Goal: Task Accomplishment & Management: Manage account settings

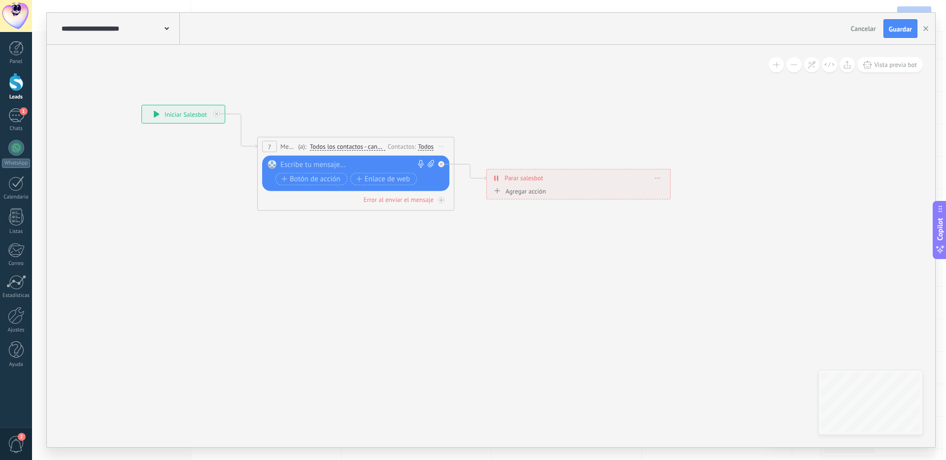
click at [321, 165] on div at bounding box center [353, 165] width 146 height 10
paste div
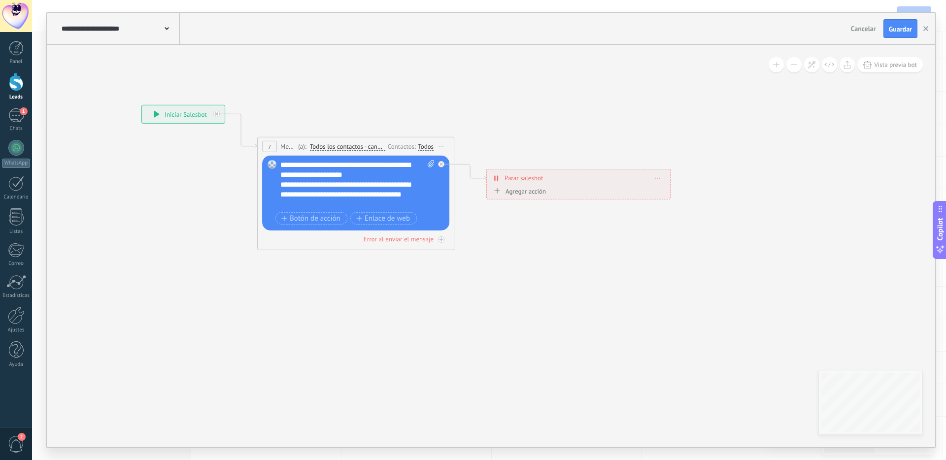
click at [360, 178] on div "**********" at bounding box center [357, 184] width 154 height 49
click at [550, 242] on icon at bounding box center [341, 152] width 892 height 586
click at [899, 30] on span "Guardar" at bounding box center [900, 29] width 23 height 7
click at [923, 31] on button "button" at bounding box center [926, 28] width 15 height 19
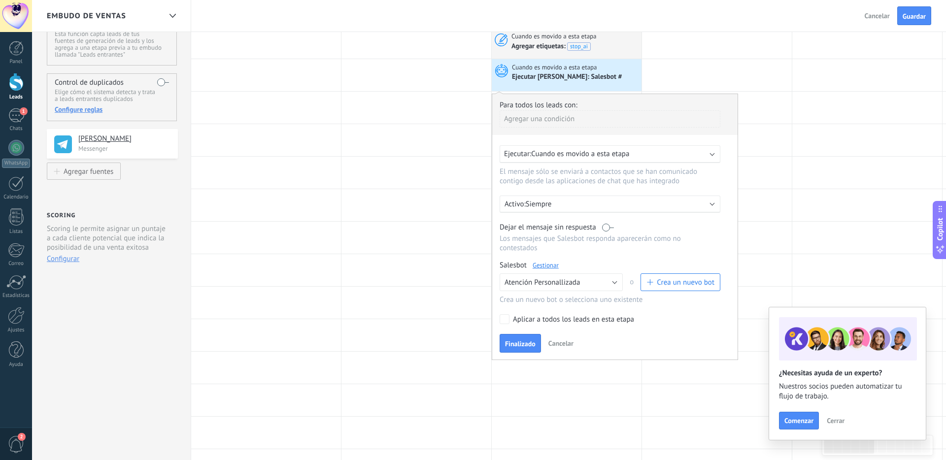
click at [605, 228] on label at bounding box center [608, 227] width 12 height 9
click at [547, 287] on span "Atención Personallizada" at bounding box center [542, 282] width 75 height 9
click at [571, 78] on div "Ejecutar [PERSON_NAME]: Salesbot #" at bounding box center [567, 77] width 111 height 9
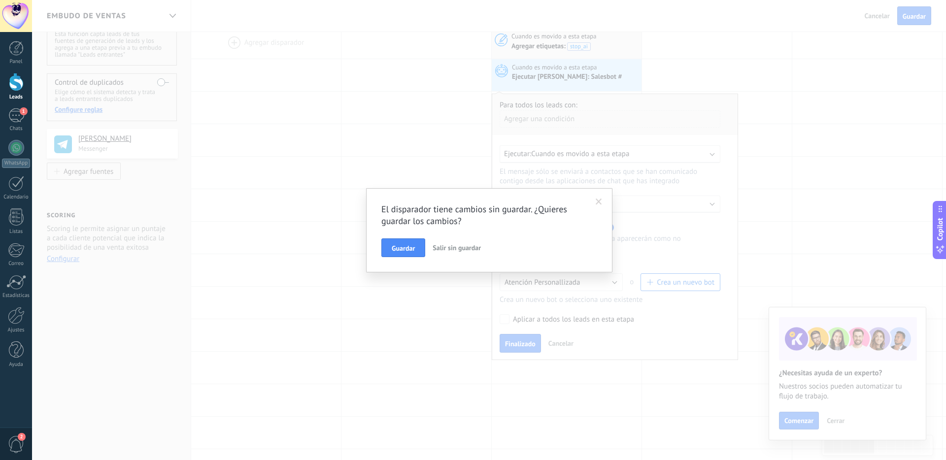
click at [599, 201] on span at bounding box center [599, 202] width 6 height 7
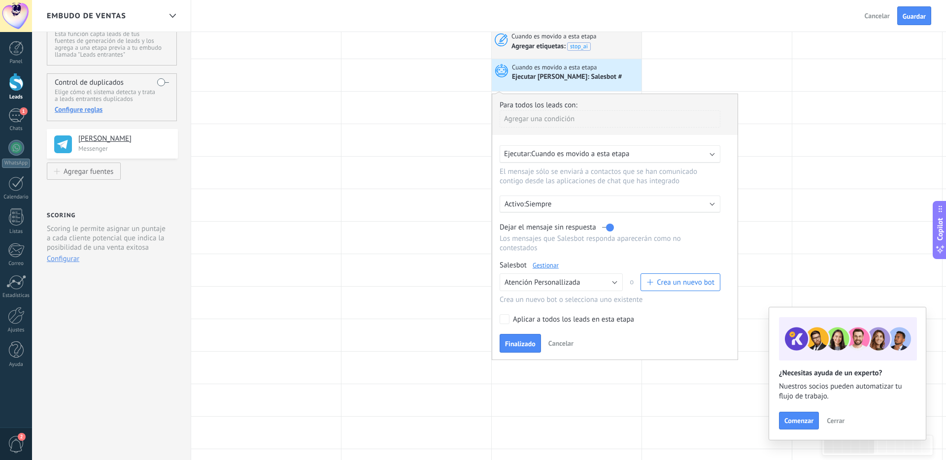
click at [659, 284] on span "Crea un nuevo bot" at bounding box center [686, 282] width 58 height 9
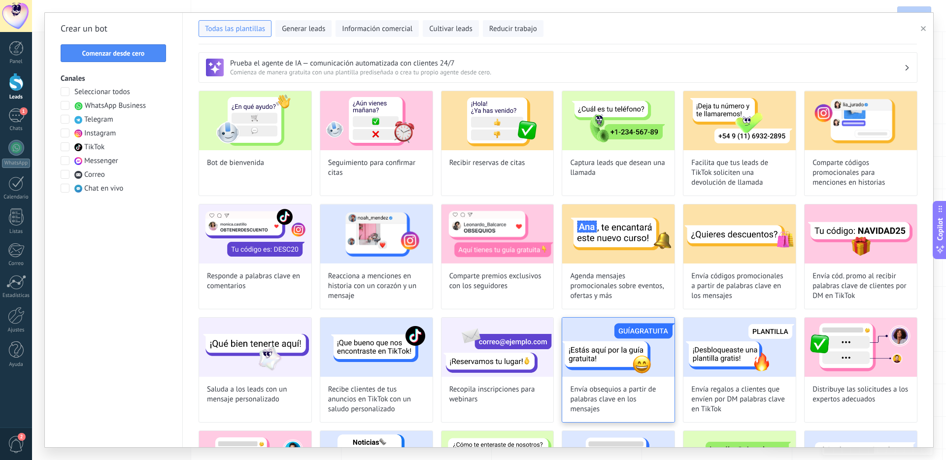
scroll to position [200, 0]
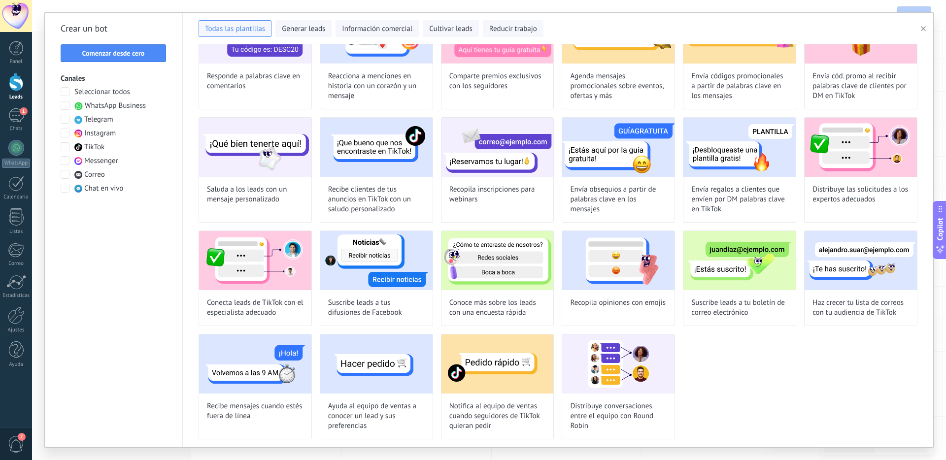
click at [925, 31] on icon "button" at bounding box center [923, 28] width 5 height 5
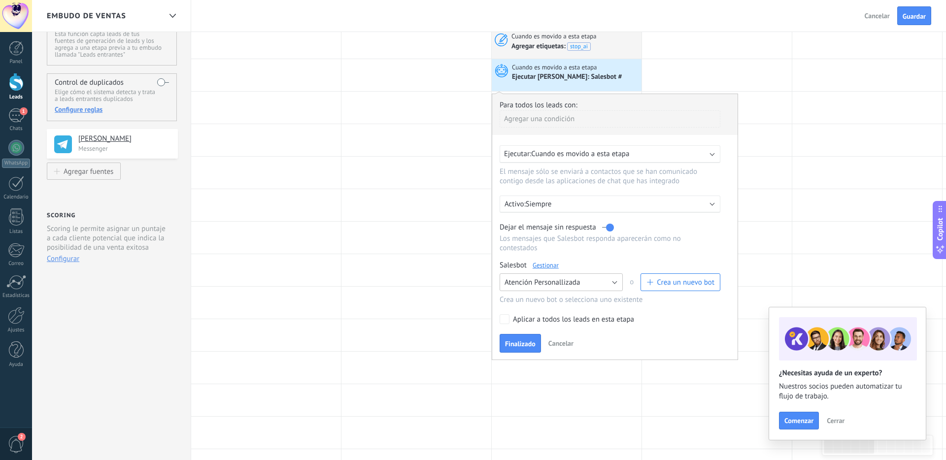
click at [550, 283] on span "Atención Personallizada" at bounding box center [542, 282] width 75 height 9
click at [536, 301] on span "Atención Personallizada" at bounding box center [557, 299] width 126 height 9
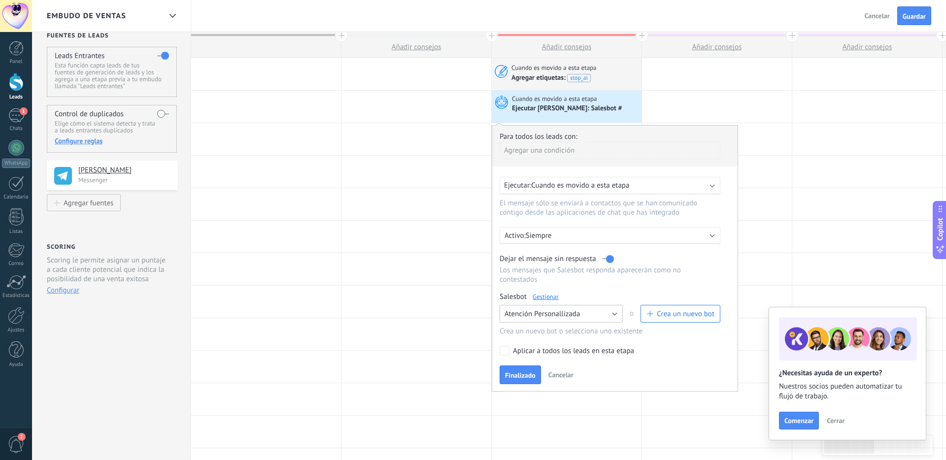
scroll to position [11, 0]
click at [497, 99] on icon at bounding box center [500, 104] width 17 height 15
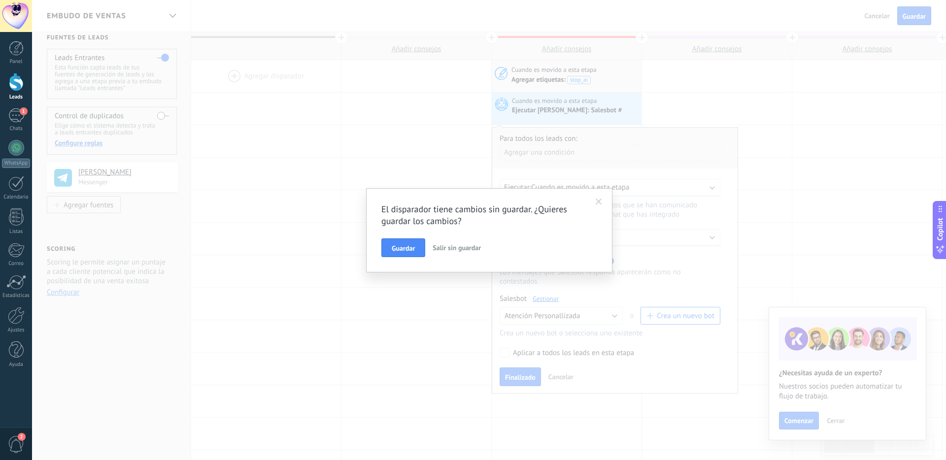
click at [497, 99] on div "El disparador tiene cambios sin guardar. ¿Quieres guardar los cambios? Guardar …" at bounding box center [489, 230] width 914 height 460
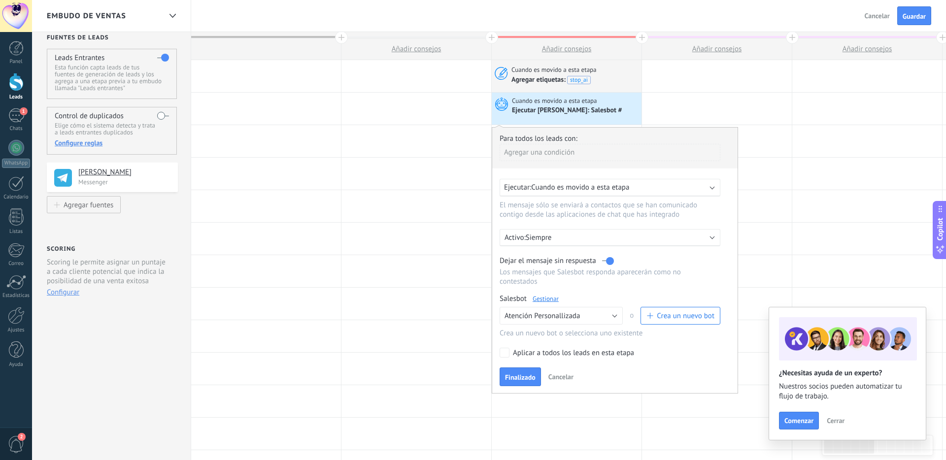
click at [501, 100] on use at bounding box center [501, 104] width 13 height 13
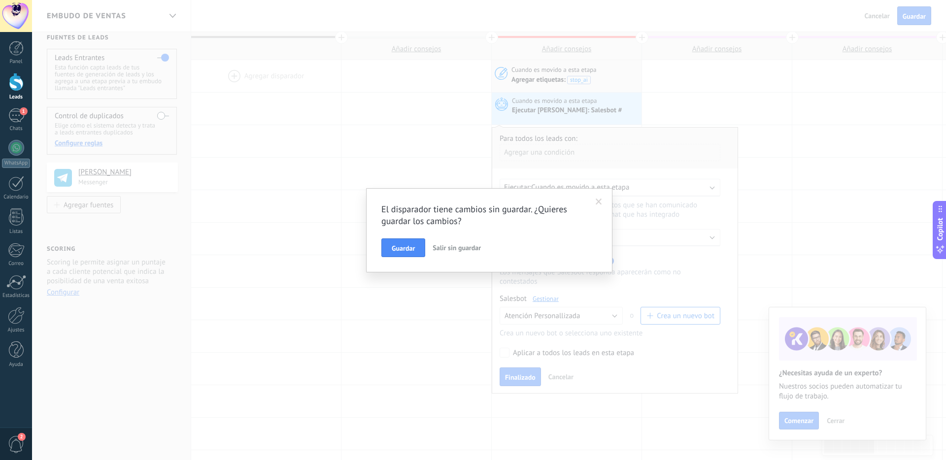
click at [598, 204] on span at bounding box center [599, 202] width 6 height 7
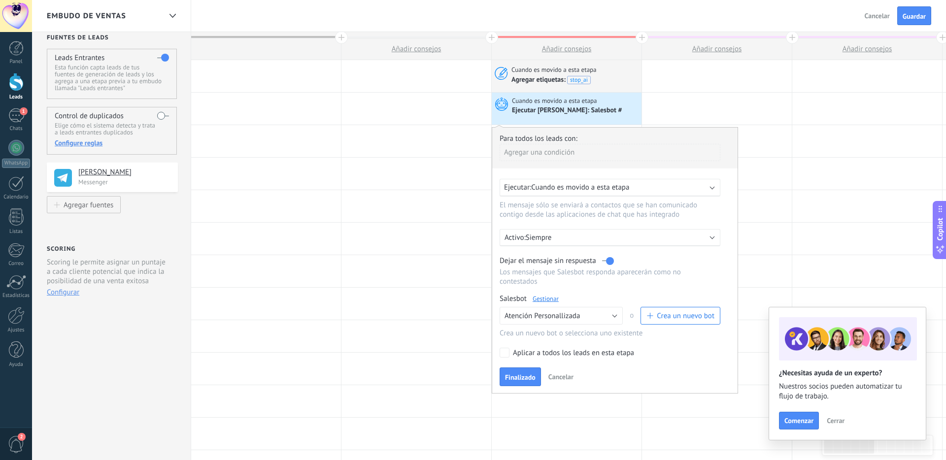
click at [521, 381] on span "Finalizado" at bounding box center [520, 377] width 31 height 7
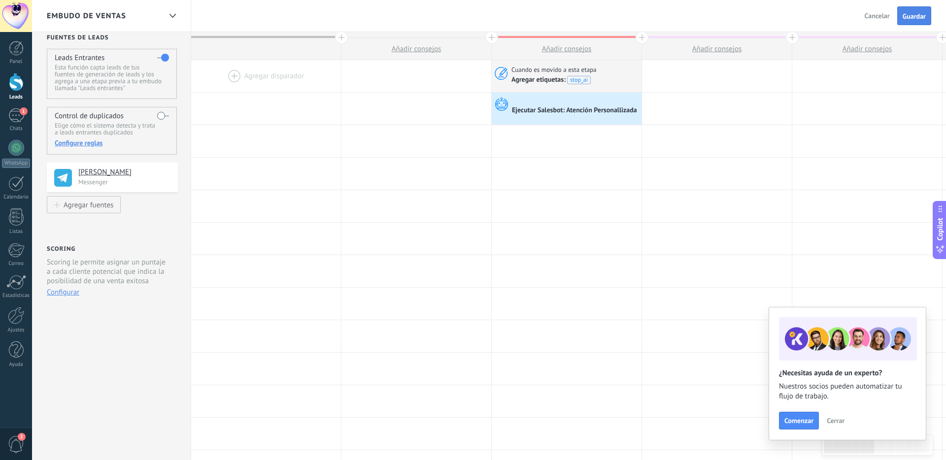
click at [908, 19] on span "Guardar" at bounding box center [914, 16] width 23 height 7
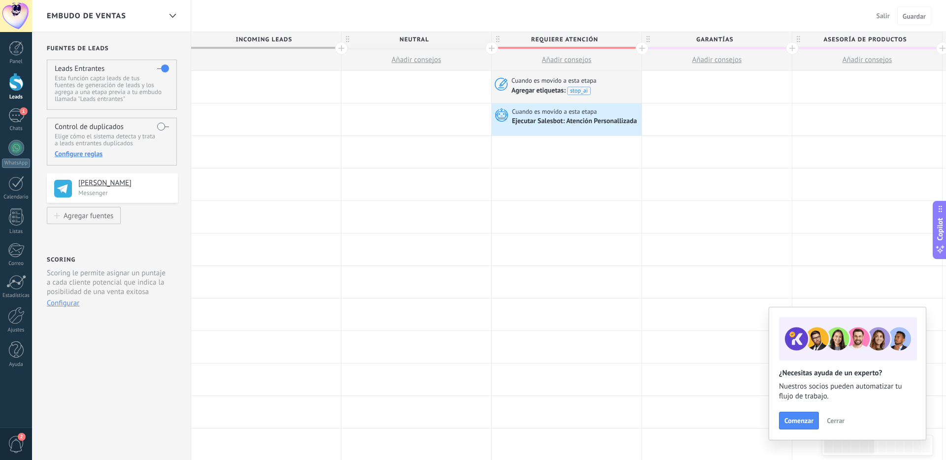
click at [572, 118] on div "Ejecutar Salesbot: Atención Personallizada" at bounding box center [575, 121] width 127 height 9
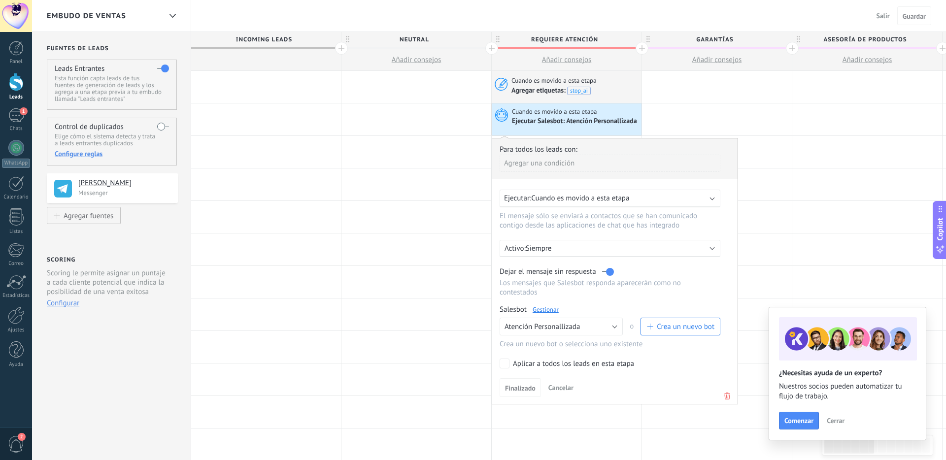
click at [501, 119] on use at bounding box center [501, 114] width 13 height 13
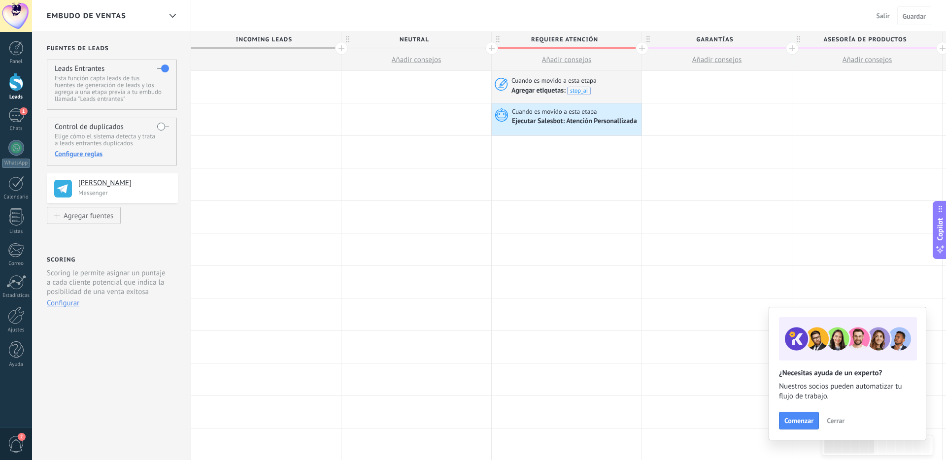
click at [501, 119] on use at bounding box center [501, 114] width 13 height 13
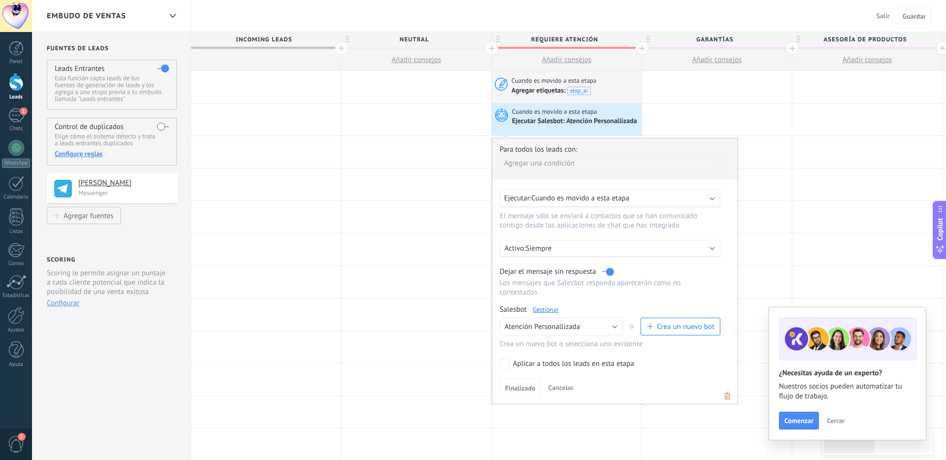
click at [500, 77] on icon at bounding box center [500, 83] width 16 height 15
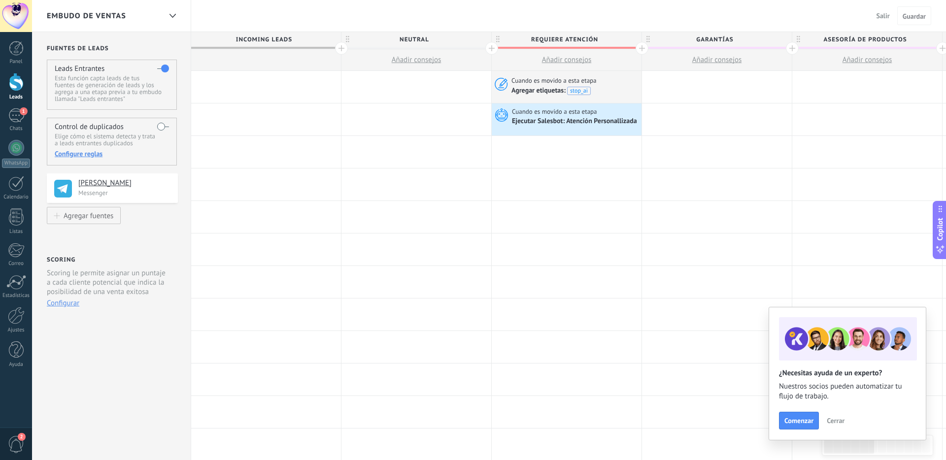
click at [500, 77] on icon at bounding box center [500, 83] width 16 height 15
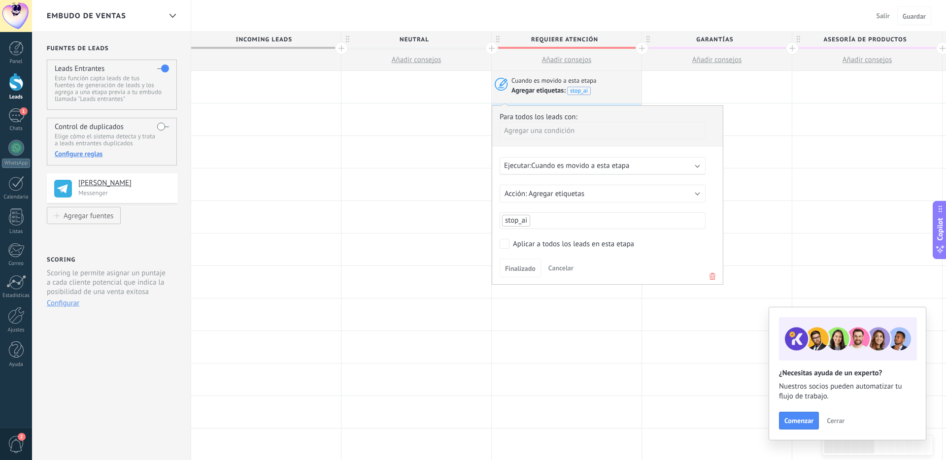
click at [502, 78] on use at bounding box center [501, 84] width 13 height 13
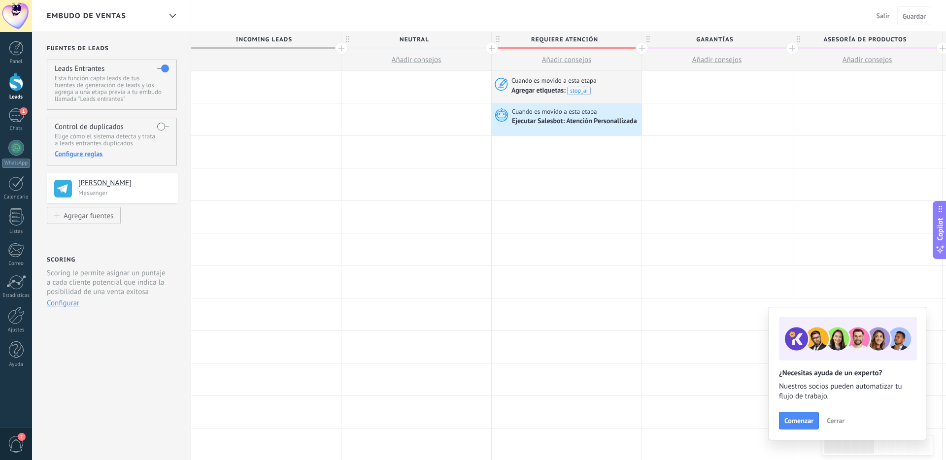
click at [502, 78] on use at bounding box center [501, 84] width 13 height 13
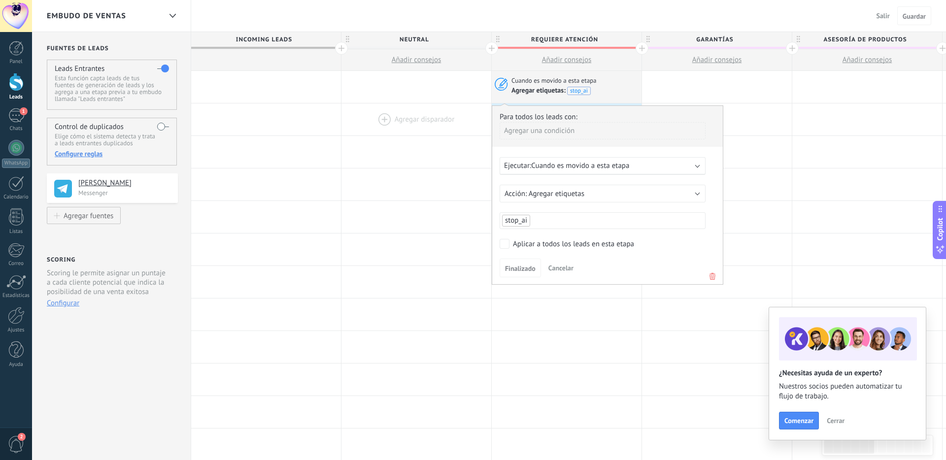
click at [392, 109] on div at bounding box center [417, 120] width 150 height 32
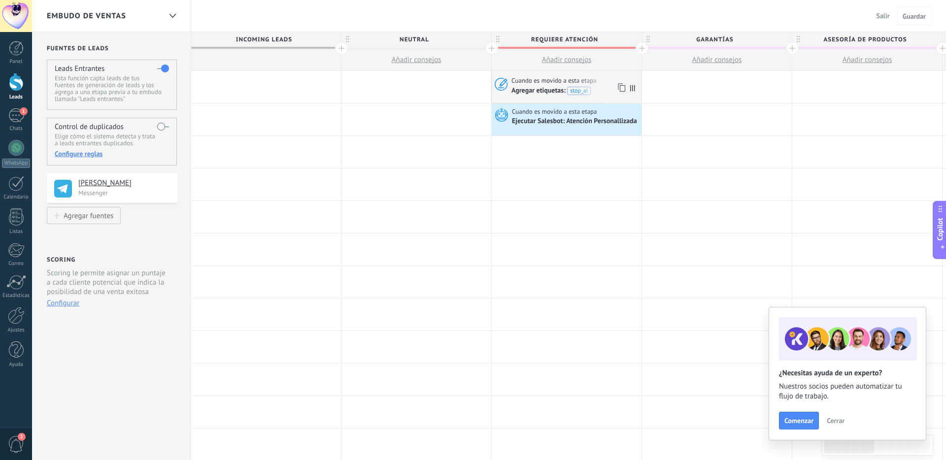
click at [608, 89] on div "Agregar etiquetas: stop_ai" at bounding box center [572, 90] width 121 height 10
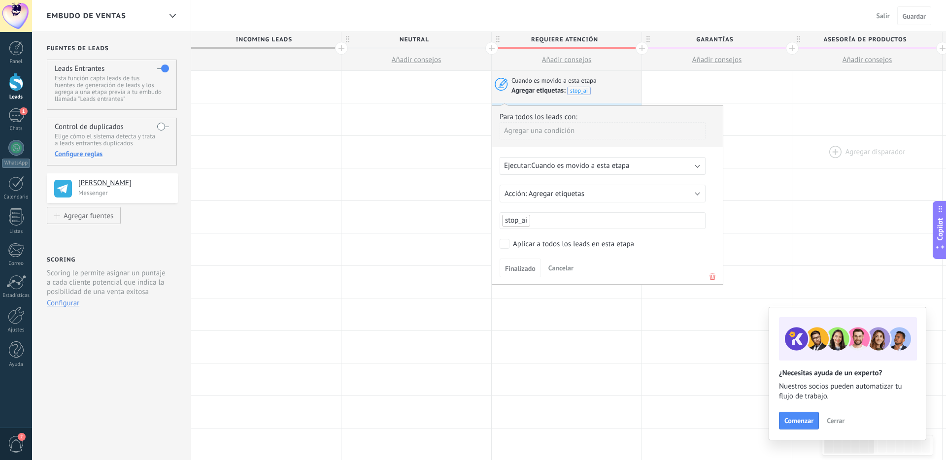
drag, startPoint x: 793, startPoint y: 154, endPoint x: 801, endPoint y: 145, distance: 12.6
click at [793, 154] on div at bounding box center [868, 152] width 150 height 32
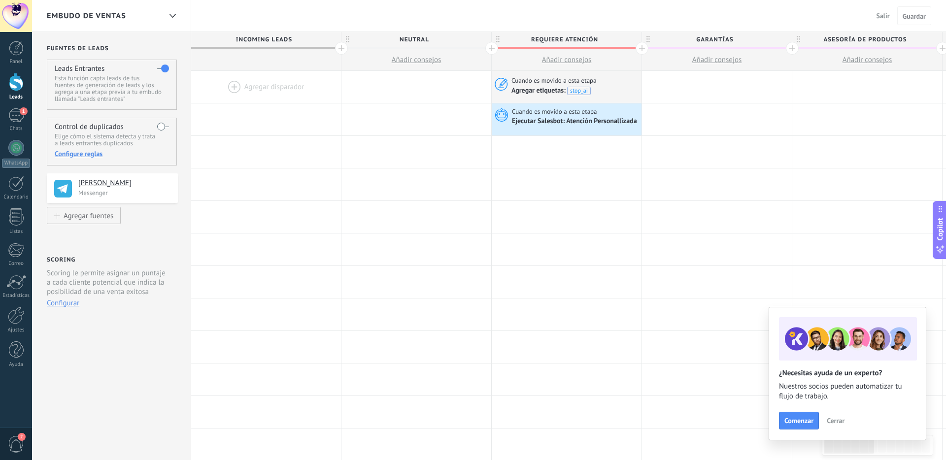
click at [879, 20] on span "Salir" at bounding box center [883, 15] width 13 height 9
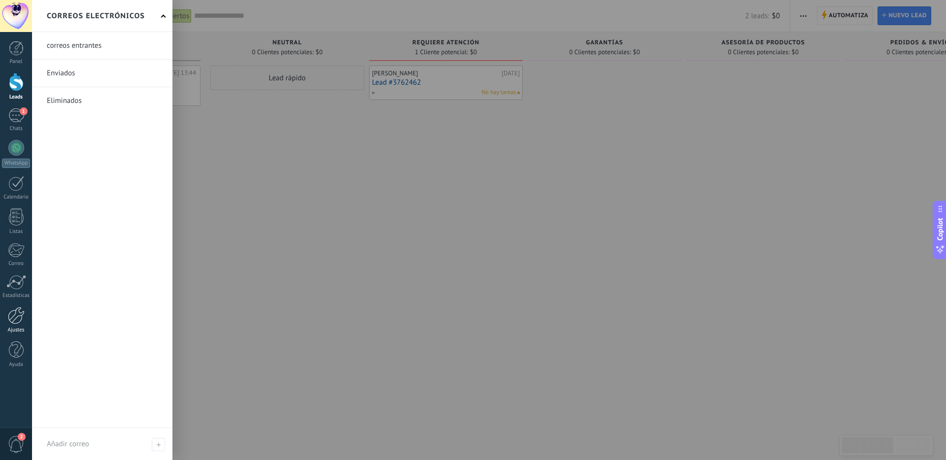
click at [15, 314] on div at bounding box center [16, 315] width 17 height 17
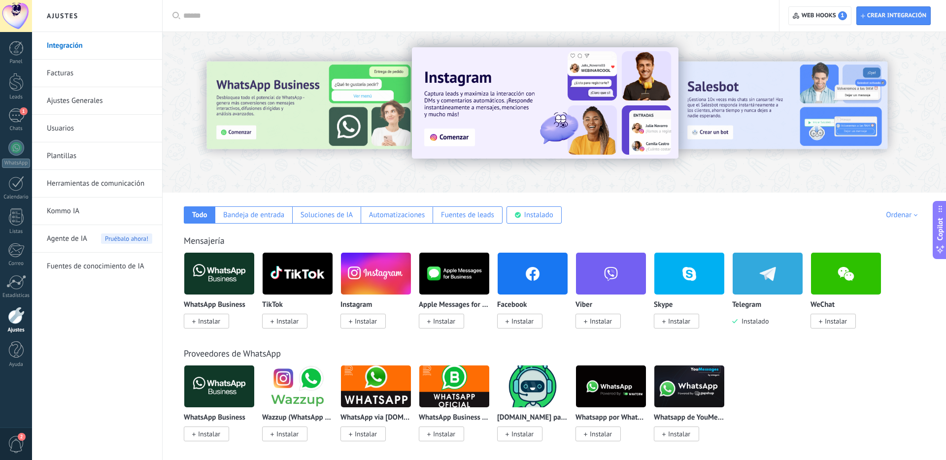
click at [85, 131] on link "Usuarios" at bounding box center [99, 129] width 105 height 28
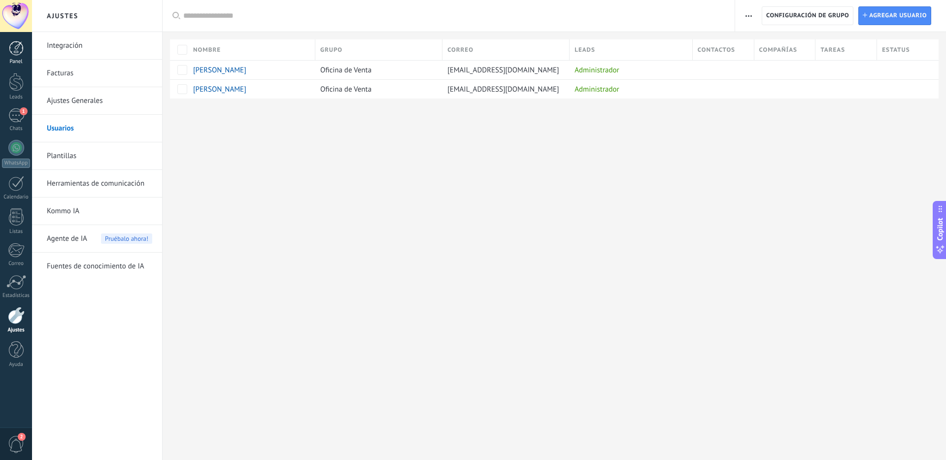
click at [21, 51] on div at bounding box center [16, 48] width 15 height 15
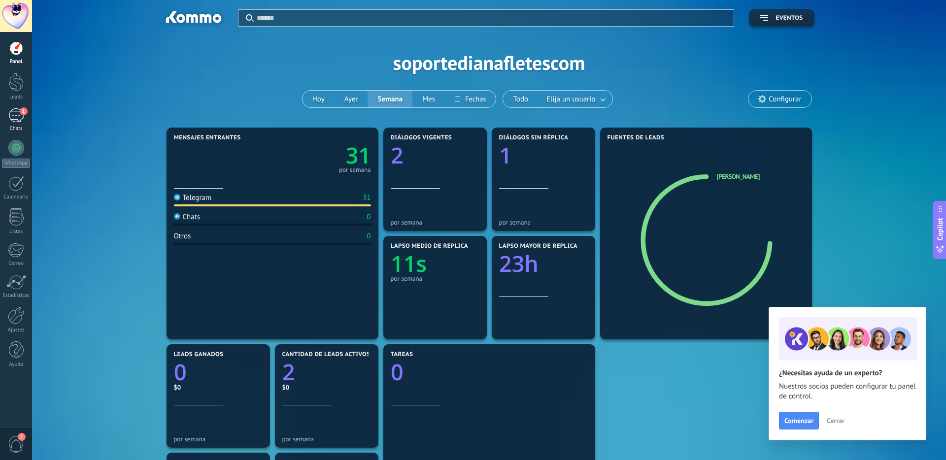
click at [17, 112] on div "1" at bounding box center [16, 115] width 16 height 14
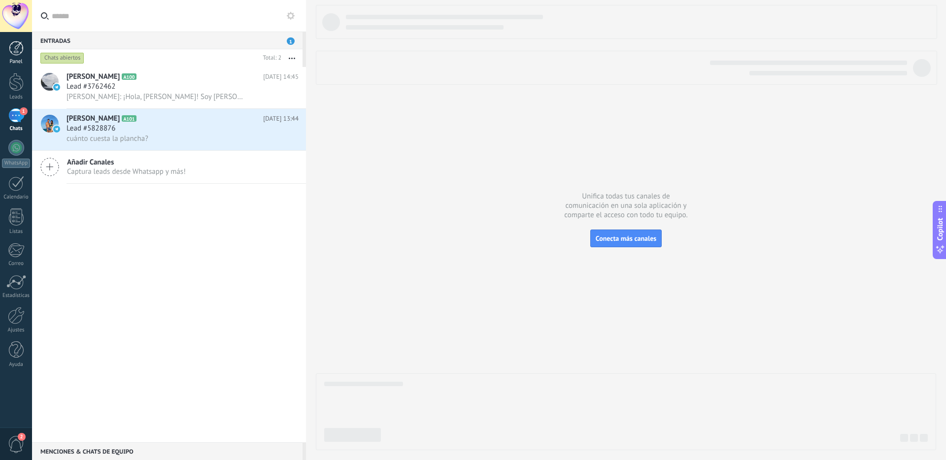
click at [11, 47] on div at bounding box center [16, 48] width 15 height 15
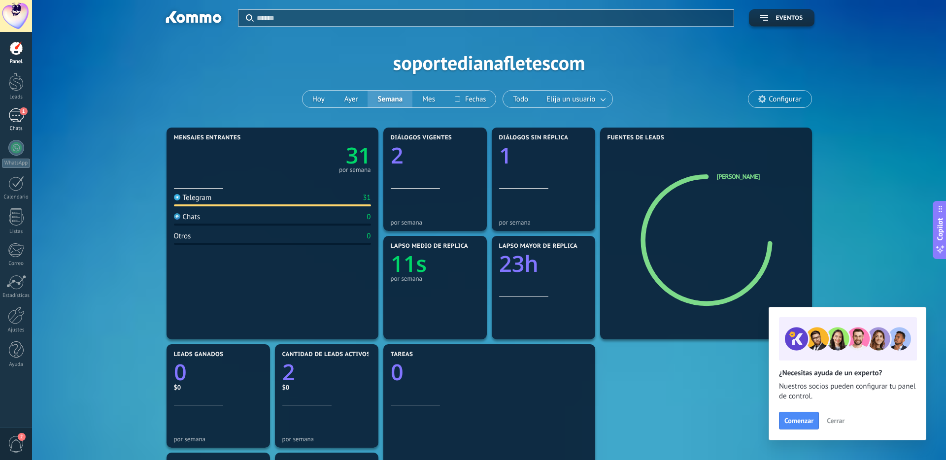
click at [18, 113] on div "1" at bounding box center [16, 115] width 16 height 14
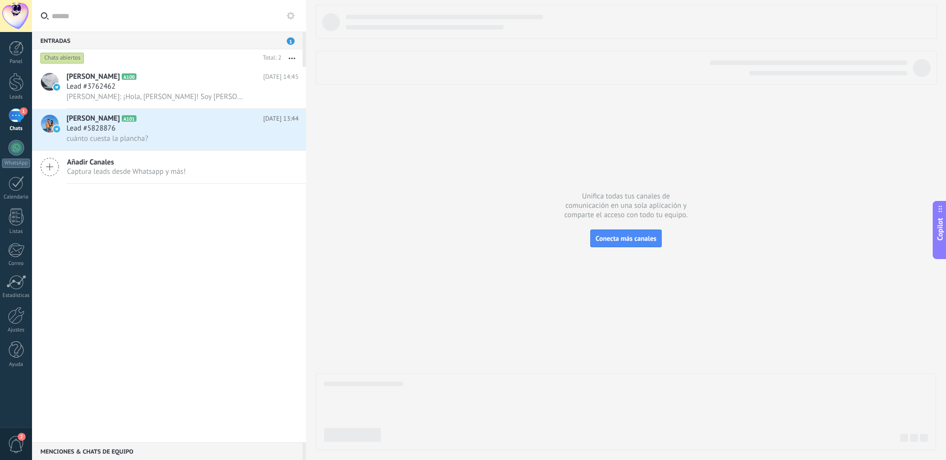
click at [18, 115] on div "1" at bounding box center [16, 115] width 16 height 14
click at [15, 81] on div at bounding box center [16, 82] width 15 height 18
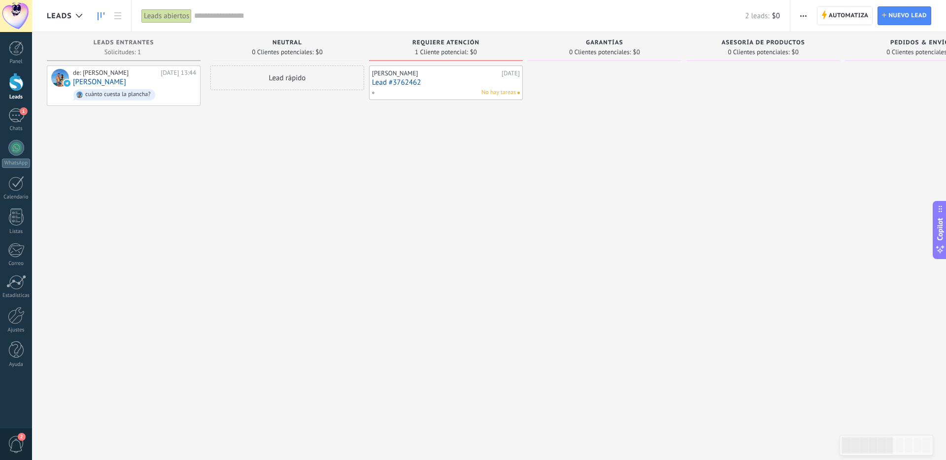
click at [433, 91] on div "No hay tareas" at bounding box center [444, 92] width 144 height 9
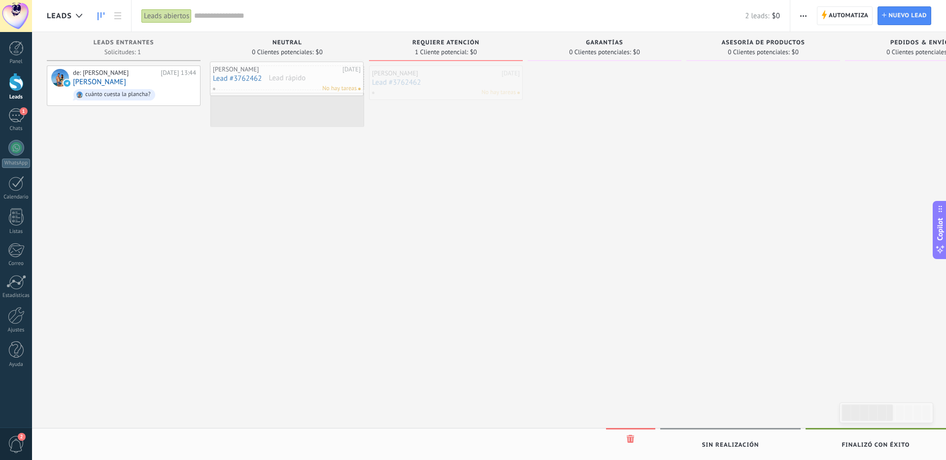
drag, startPoint x: 411, startPoint y: 81, endPoint x: 251, endPoint y: 77, distance: 159.3
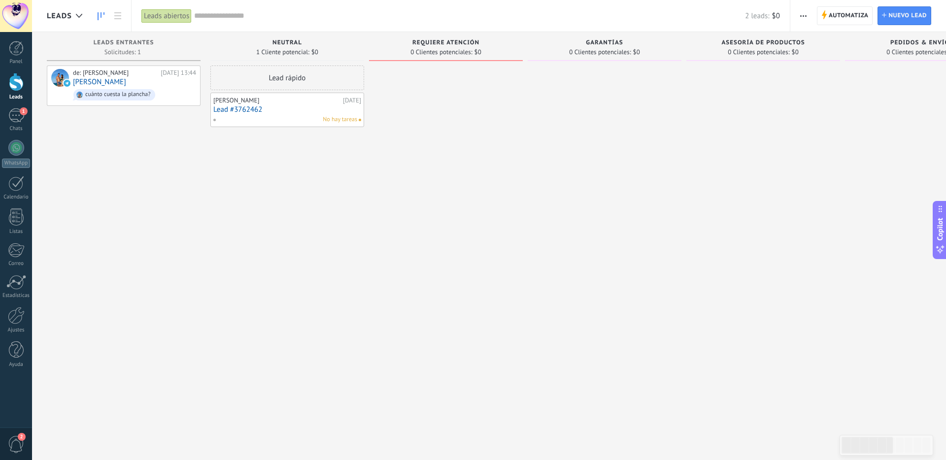
click at [285, 105] on div "[PERSON_NAME] [DATE] Lead #3762462 No hay tareas" at bounding box center [287, 110] width 148 height 29
click at [253, 109] on link "Lead #3762462" at bounding box center [287, 109] width 148 height 8
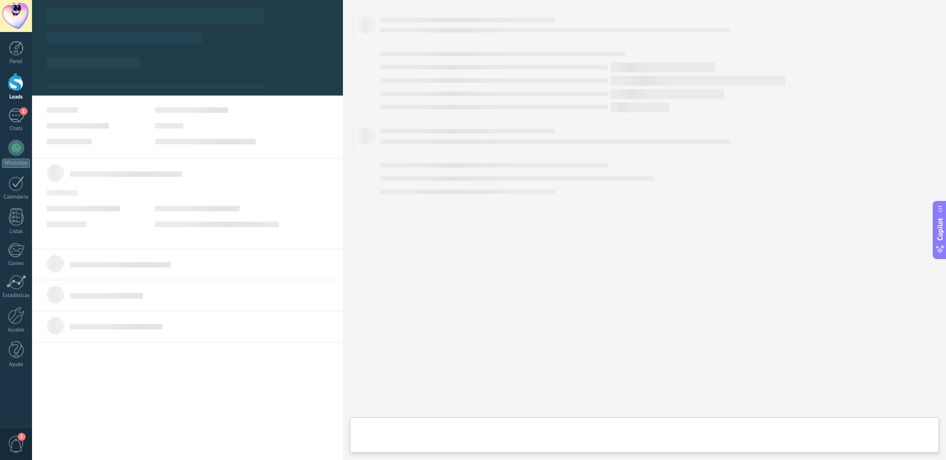
type textarea "**********"
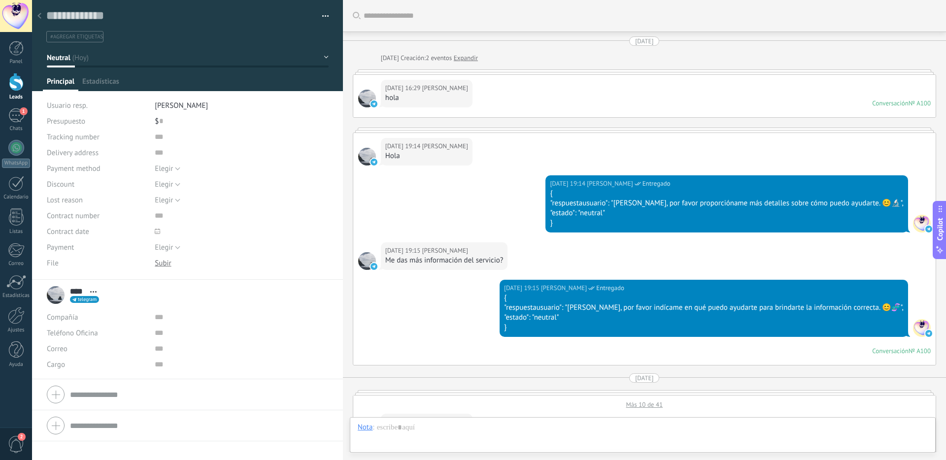
scroll to position [1306, 0]
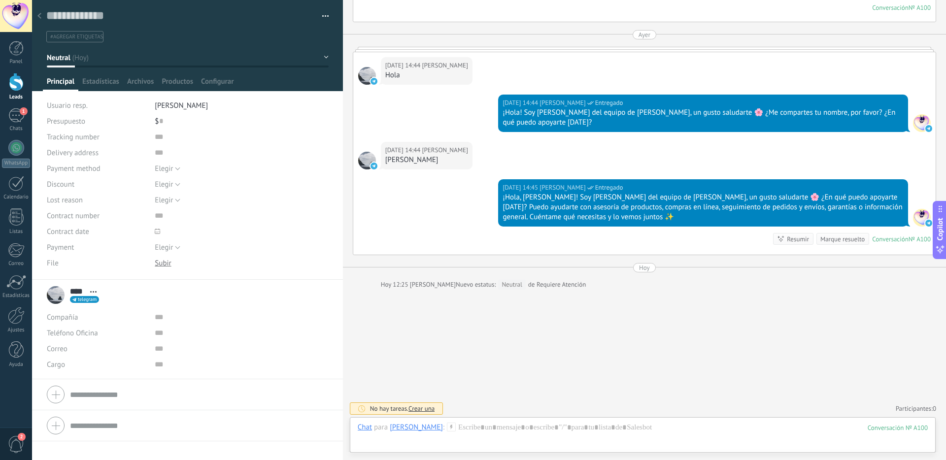
click at [41, 18] on icon at bounding box center [39, 16] width 4 height 6
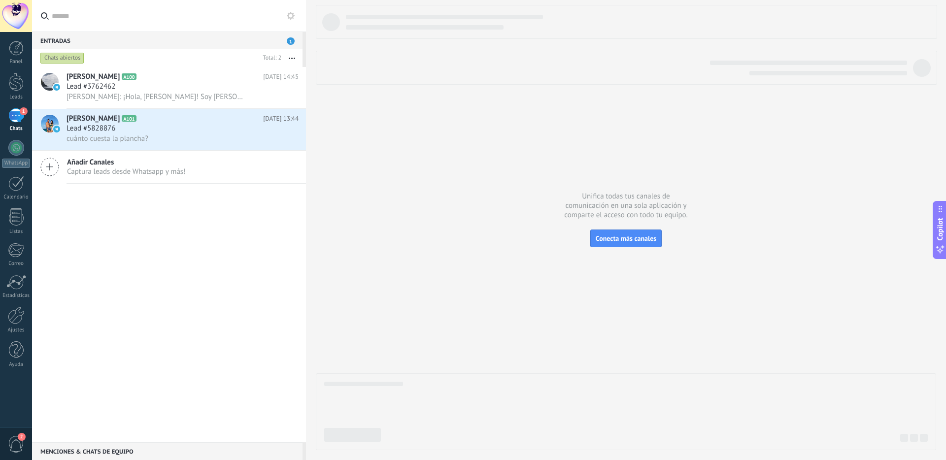
click at [14, 113] on div "1" at bounding box center [16, 115] width 16 height 14
click at [22, 112] on span "1" at bounding box center [24, 111] width 8 height 8
click at [9, 78] on div at bounding box center [16, 82] width 15 height 18
click at [15, 85] on div at bounding box center [16, 82] width 15 height 18
